Goal: Find contact information: Find contact information

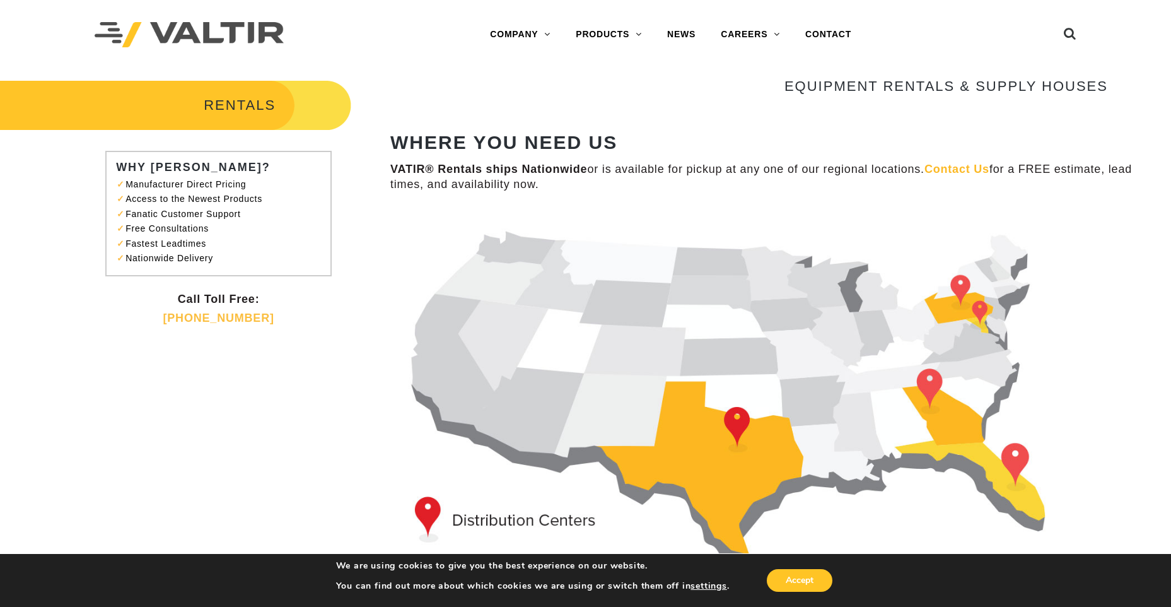
click at [962, 284] on img at bounding box center [749, 395] width 718 height 368
click at [951, 300] on img at bounding box center [749, 395] width 718 height 368
click at [837, 35] on link "CONTACT" at bounding box center [828, 34] width 71 height 25
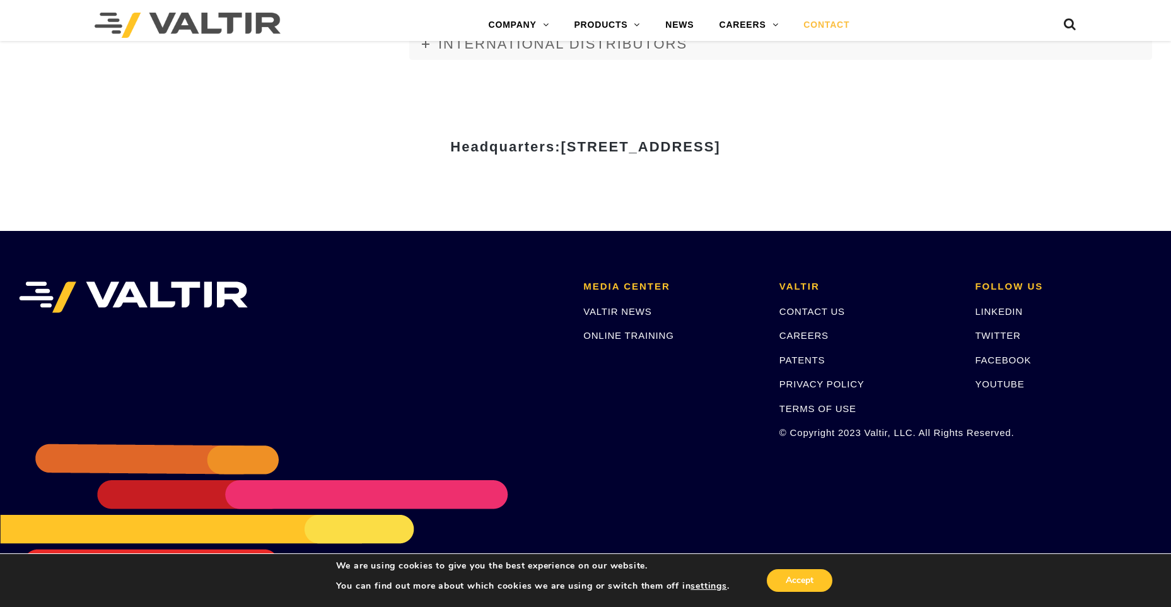
scroll to position [1723, 0]
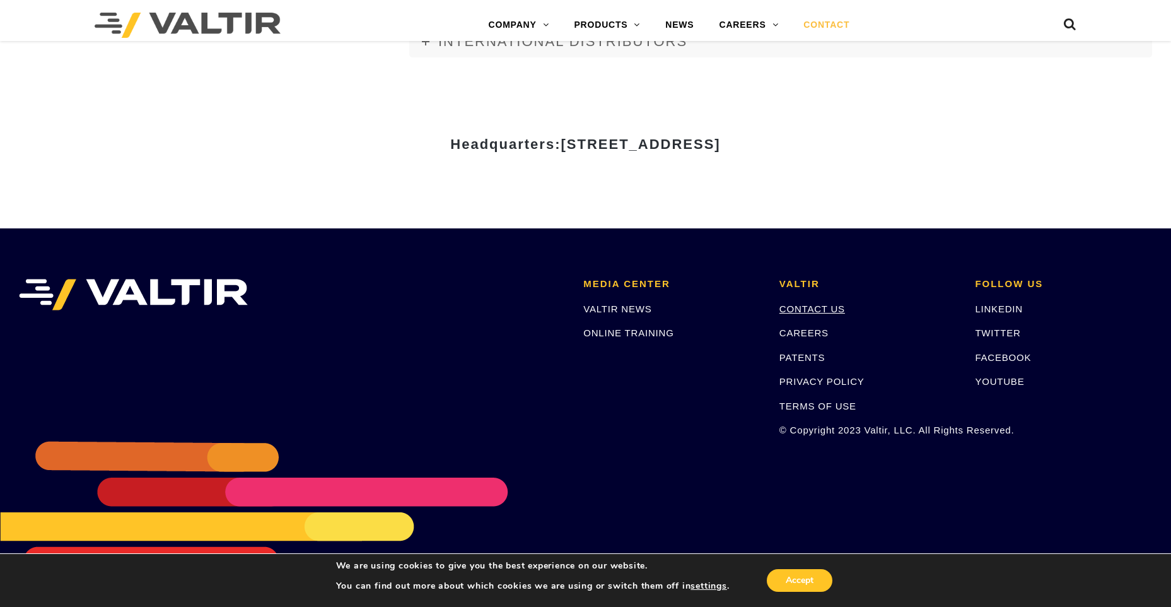
click at [823, 307] on link "CONTACT US" at bounding box center [812, 308] width 66 height 11
